Goal: Task Accomplishment & Management: Manage account settings

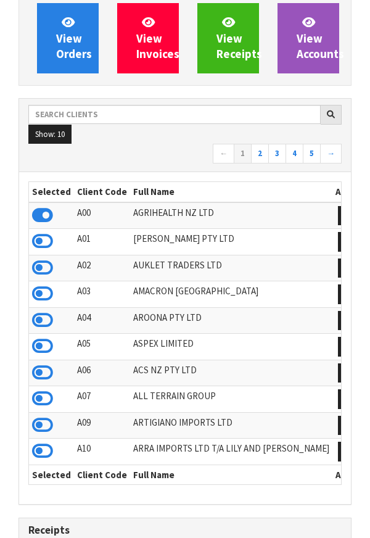
scroll to position [173, 0]
click at [85, 263] on td "A02" at bounding box center [102, 268] width 56 height 27
click at [85, 264] on td "A02" at bounding box center [102, 268] width 56 height 27
click at [86, 264] on td "A02" at bounding box center [102, 268] width 56 height 27
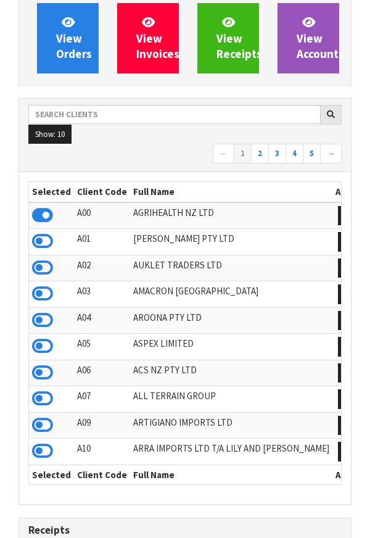
click at [81, 282] on td "A03" at bounding box center [102, 294] width 56 height 27
click at [85, 282] on td "A03" at bounding box center [102, 294] width 56 height 27
click at [83, 283] on td "A03" at bounding box center [102, 294] width 56 height 27
click at [83, 282] on td "A03" at bounding box center [102, 294] width 56 height 27
click at [83, 283] on td "A03" at bounding box center [102, 294] width 56 height 27
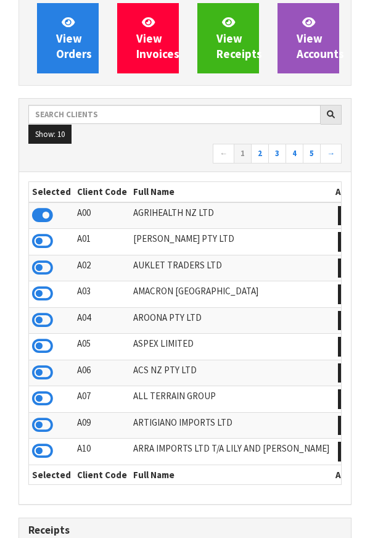
click at [84, 282] on td "A03" at bounding box center [102, 294] width 56 height 27
click at [82, 282] on td "A03" at bounding box center [102, 294] width 56 height 27
click at [81, 282] on td "A03" at bounding box center [102, 294] width 56 height 27
click at [83, 281] on td "A02" at bounding box center [102, 268] width 56 height 27
click at [82, 282] on td "A03" at bounding box center [102, 294] width 56 height 27
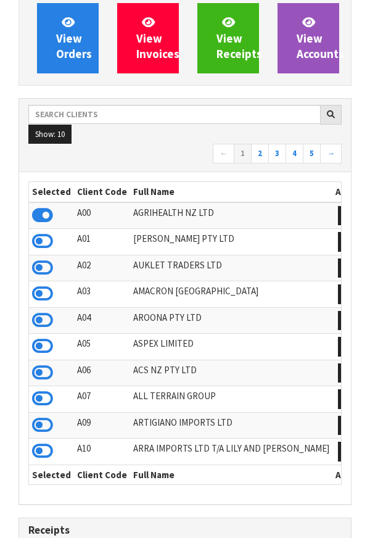
click at [82, 282] on td "A03" at bounding box center [102, 294] width 56 height 27
click at [83, 283] on td "A03" at bounding box center [102, 294] width 56 height 27
click at [82, 282] on td "A03" at bounding box center [102, 294] width 56 height 27
click at [83, 282] on td "A03" at bounding box center [102, 294] width 56 height 27
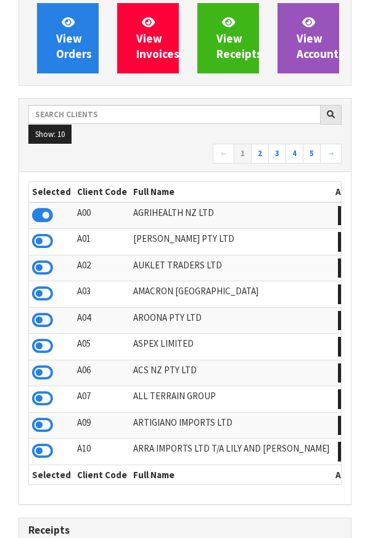
click at [81, 281] on td "A02" at bounding box center [102, 268] width 56 height 27
click at [83, 283] on td "A03" at bounding box center [102, 294] width 56 height 27
click at [161, 155] on nav "← 1 2 3 4 5 →" at bounding box center [184, 155] width 313 height 22
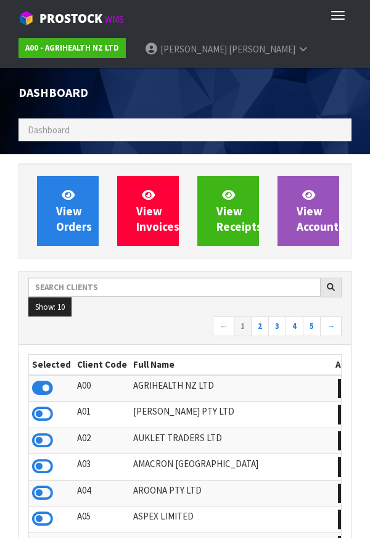
scroll to position [615995, 616621]
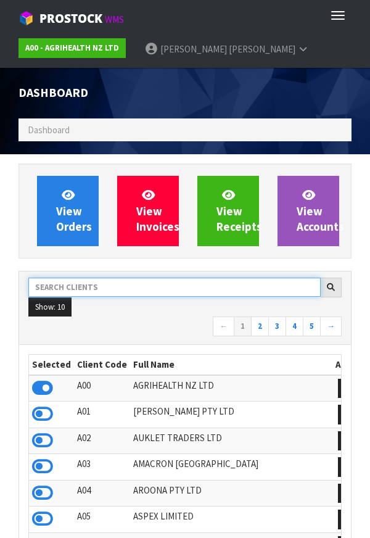
click at [108, 289] on input "text" at bounding box center [174, 287] width 292 height 19
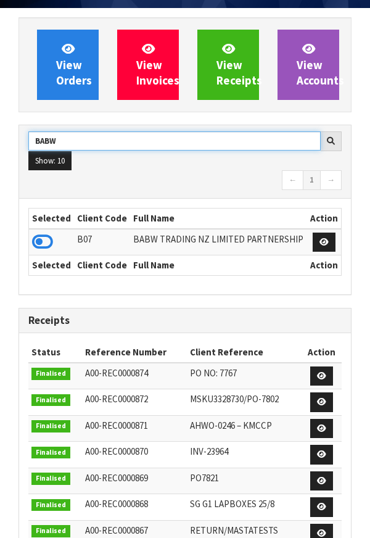
scroll to position [146, 0]
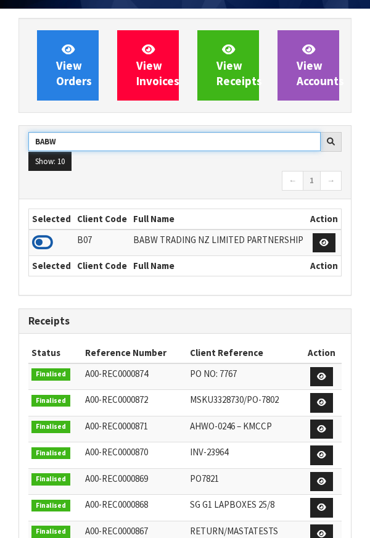
type input "BABW"
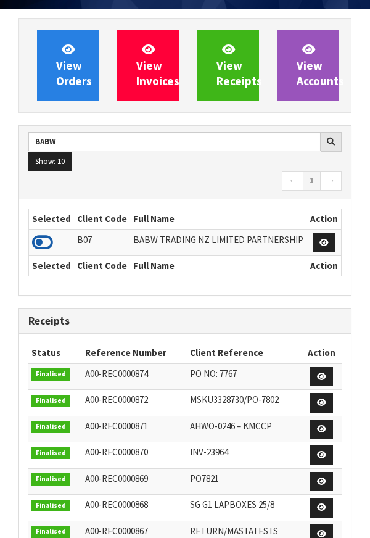
click at [36, 237] on icon at bounding box center [42, 242] width 21 height 19
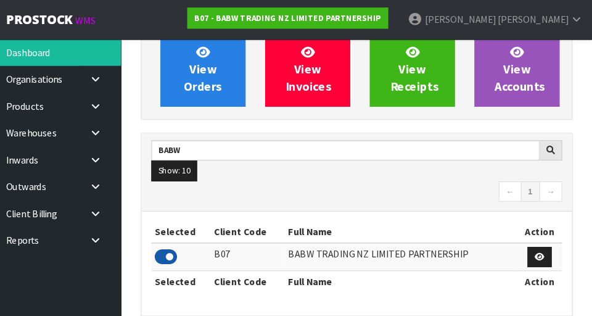
scroll to position [112, 0]
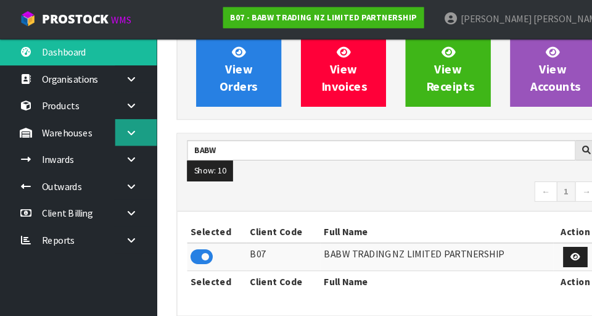
click at [126, 125] on icon at bounding box center [124, 125] width 12 height 9
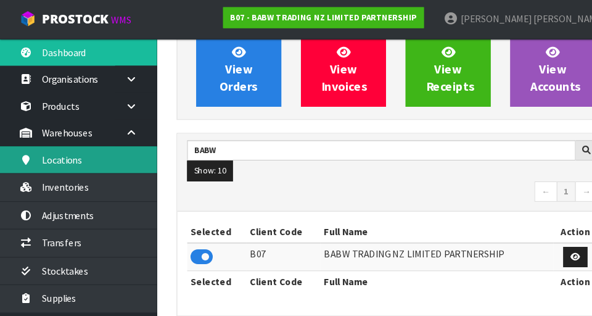
click at [124, 163] on link "Locations" at bounding box center [74, 150] width 148 height 25
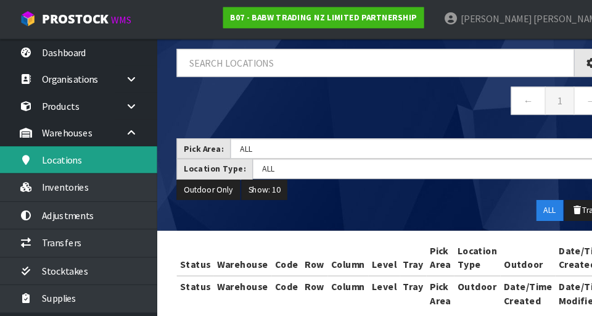
scroll to position [75, 0]
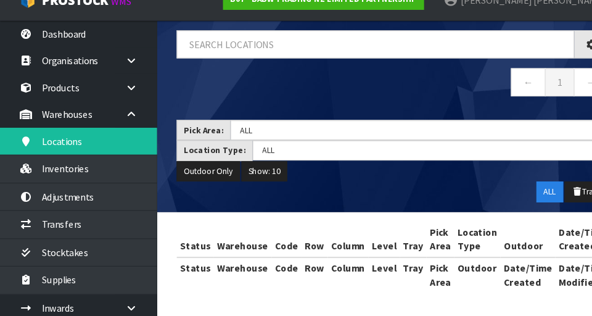
click at [110, 193] on div "Locations Dashboard Warehouses Locations ← 1 → Pick Area: Main Refurb Damaged P…" at bounding box center [296, 120] width 592 height 391
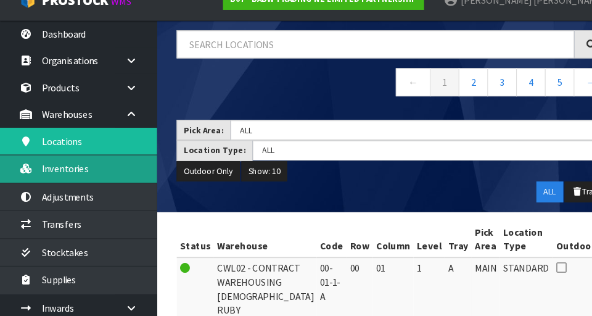
click at [88, 178] on link "Inventories" at bounding box center [74, 176] width 148 height 25
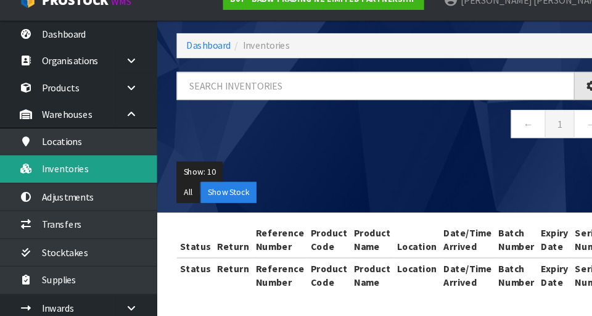
scroll to position [75, 0]
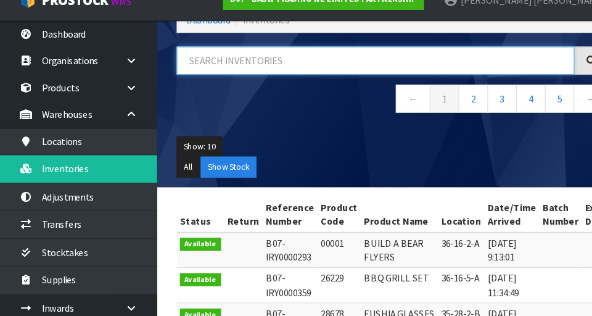
click at [297, 80] on input "text" at bounding box center [354, 75] width 375 height 27
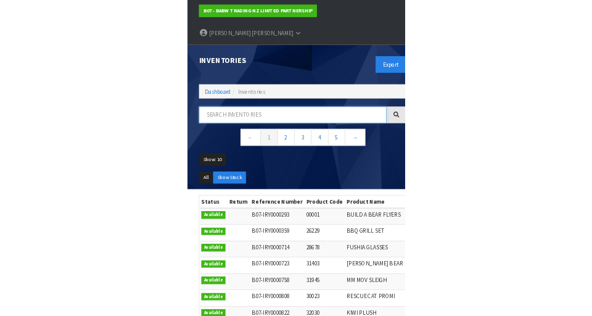
scroll to position [31, 0]
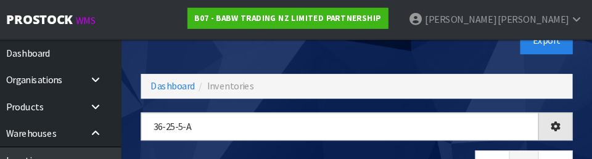
click at [370, 48] on div "Export" at bounding box center [476, 38] width 213 height 64
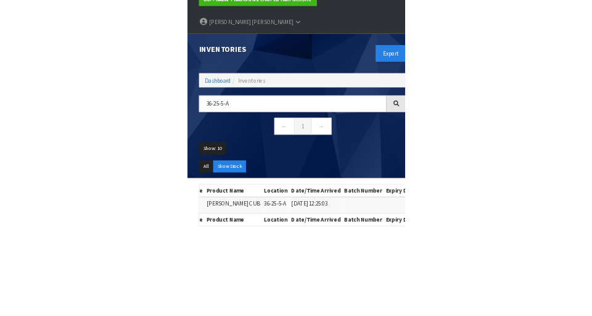
scroll to position [18, 0]
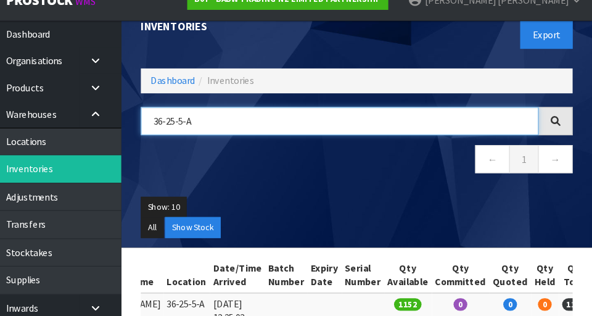
click at [240, 135] on input "36-25-5-A" at bounding box center [354, 132] width 375 height 27
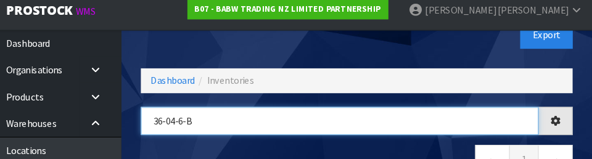
click at [370, 134] on input "36-04-6-b" at bounding box center [354, 123] width 375 height 27
type input "36-04-6-B"
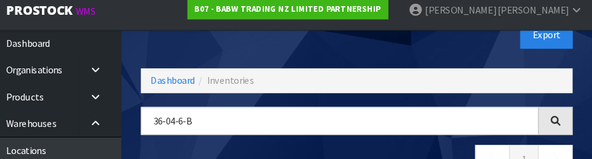
click at [370, 148] on nav "← 1 →" at bounding box center [370, 161] width 407 height 30
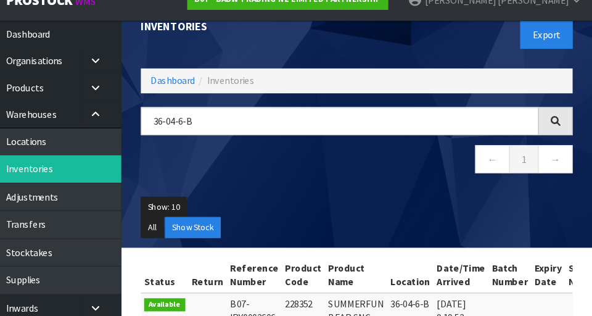
scroll to position [0, 0]
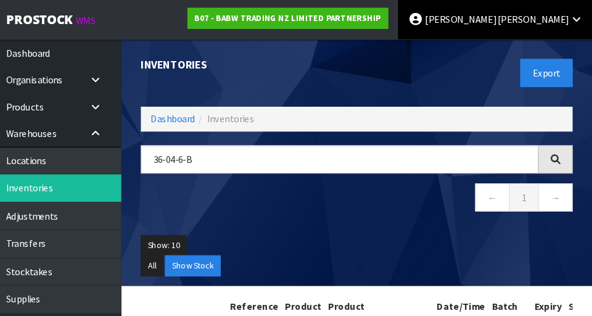
click at [370, 19] on span "[PERSON_NAME]" at bounding box center [536, 18] width 67 height 12
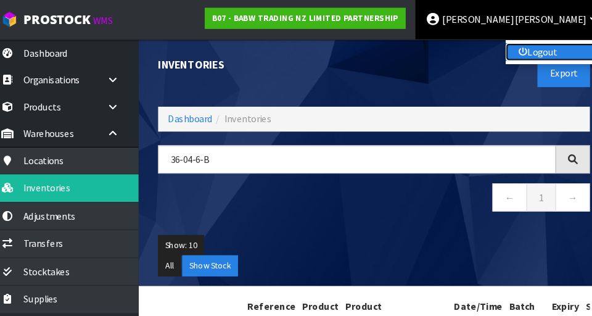
click at [370, 52] on link "Logout" at bounding box center [542, 49] width 97 height 17
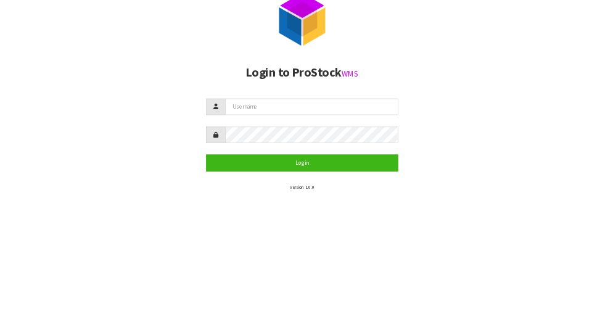
scroll to position [47, 0]
